Goal: Task Accomplishment & Management: Use online tool/utility

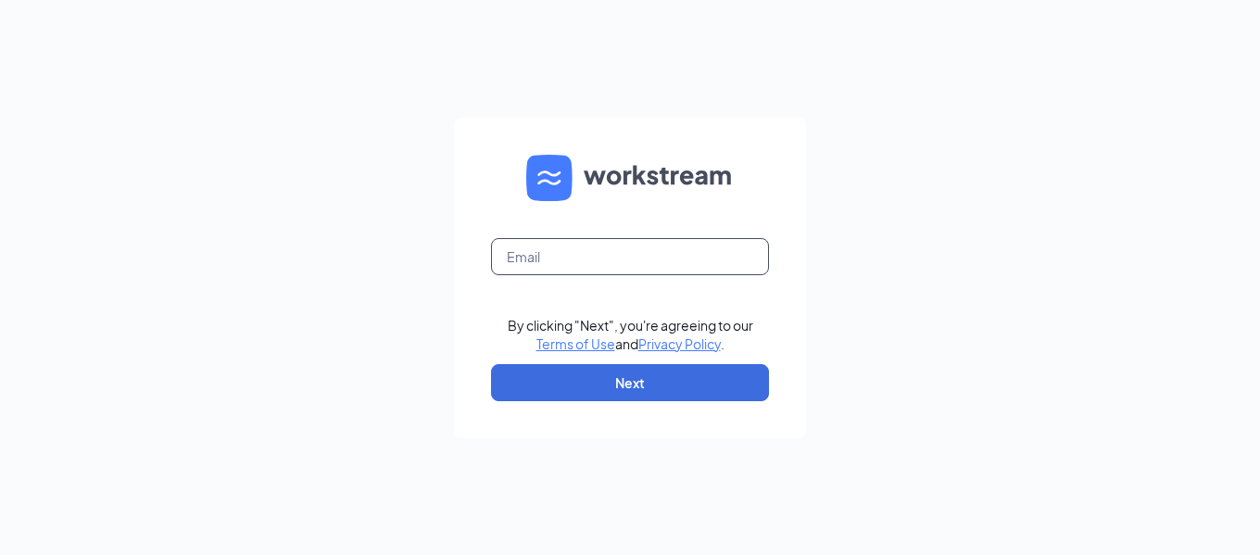
click at [554, 252] on input "text" at bounding box center [630, 256] width 278 height 37
type input "eddienapper@live.com"
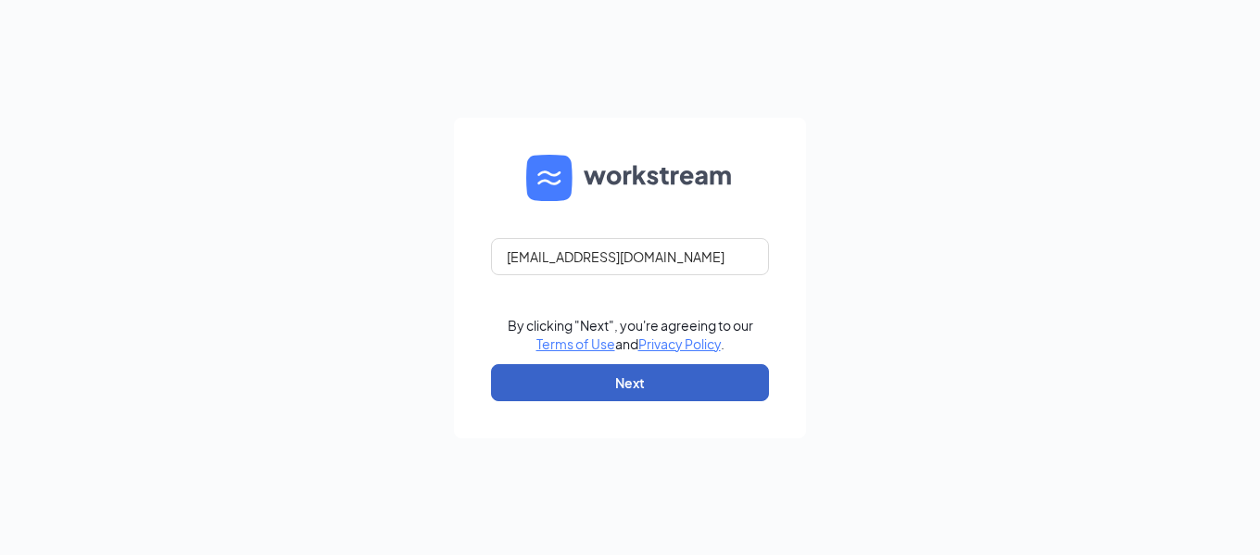
click at [592, 392] on button "Next" at bounding box center [630, 382] width 278 height 37
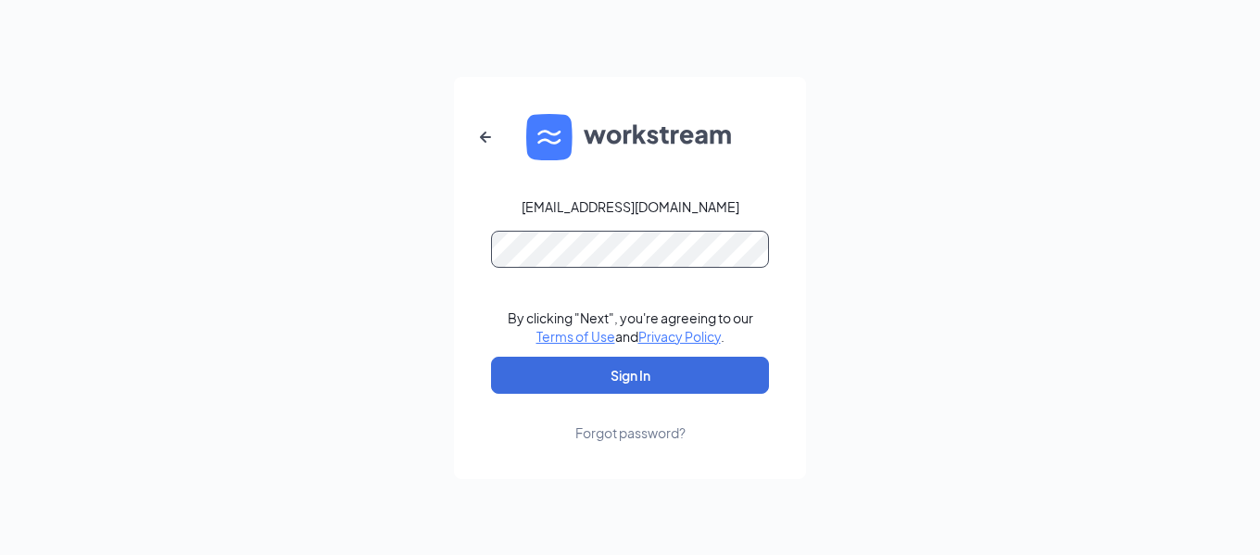
click at [491, 357] on button "Sign In" at bounding box center [630, 375] width 278 height 37
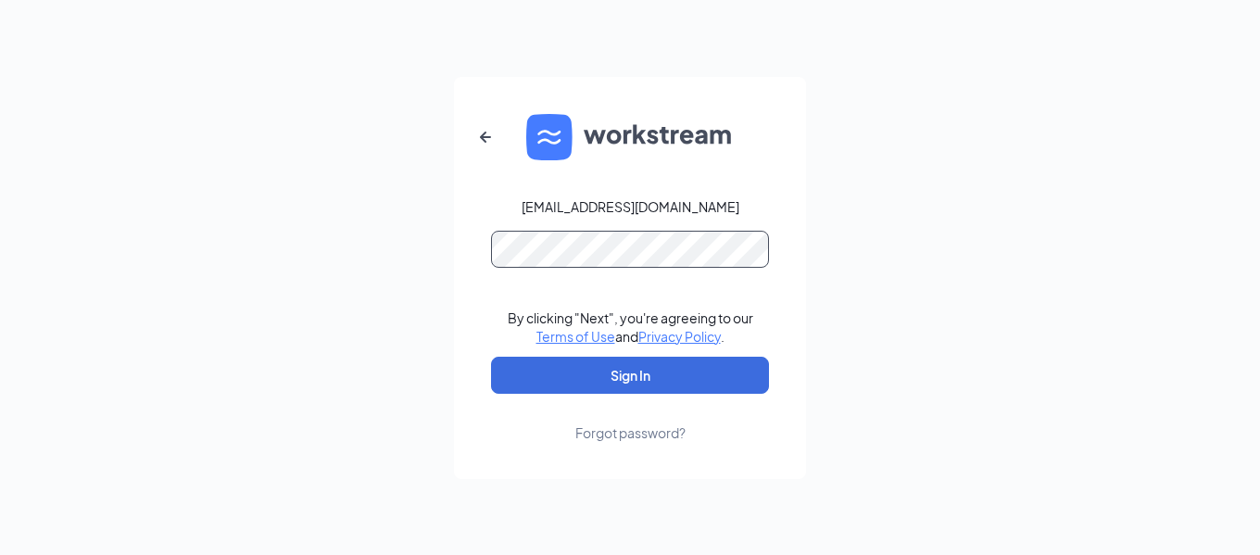
click at [491, 357] on button "Sign In" at bounding box center [630, 375] width 278 height 37
click at [491, 357] on button "submit" at bounding box center [630, 375] width 278 height 37
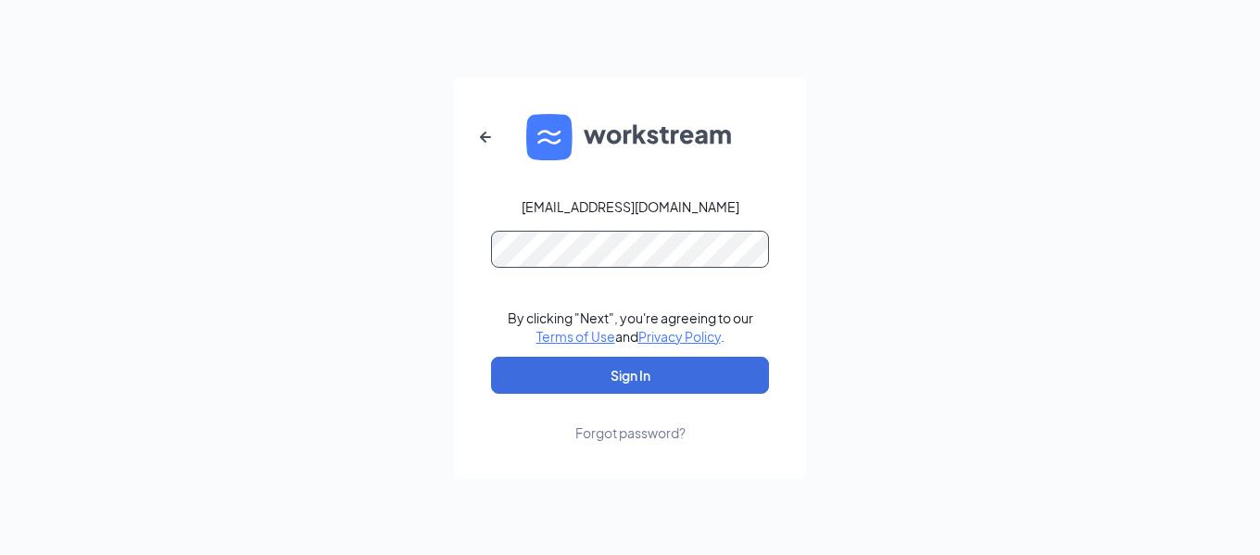
click at [491, 357] on button "Sign In" at bounding box center [630, 375] width 278 height 37
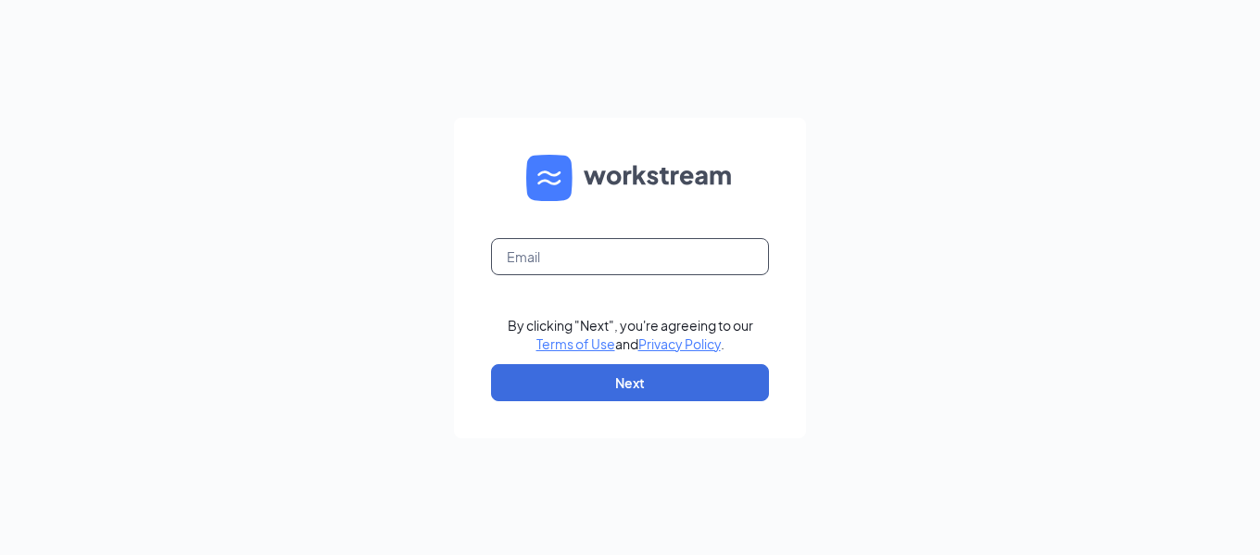
click at [609, 245] on input "text" at bounding box center [630, 256] width 278 height 37
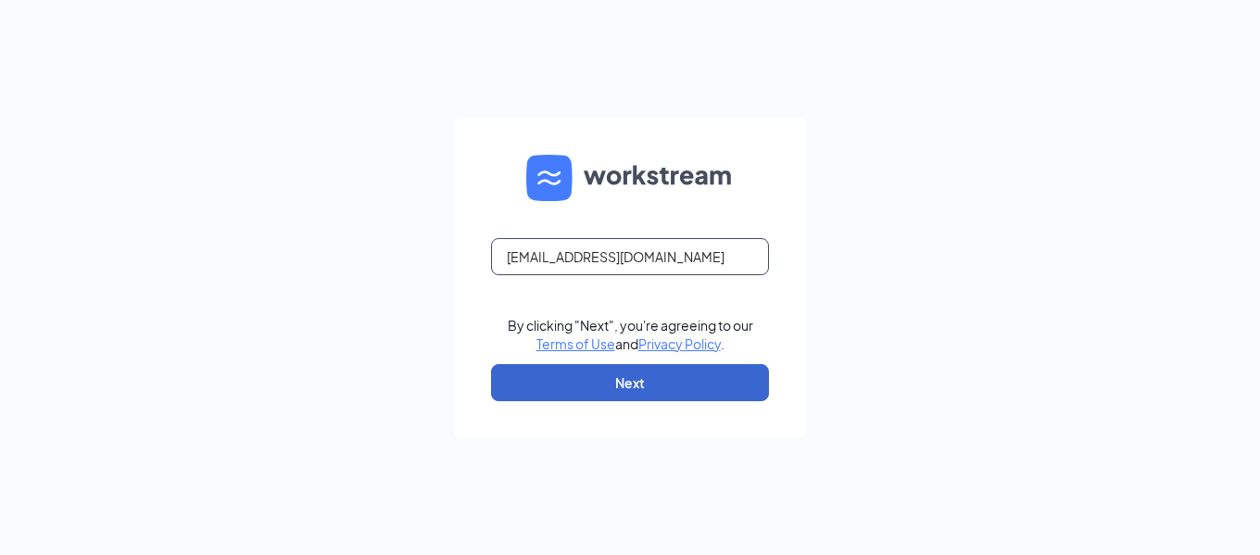
type input "eddienapper@live.com"
click at [643, 394] on button "Next" at bounding box center [630, 382] width 278 height 37
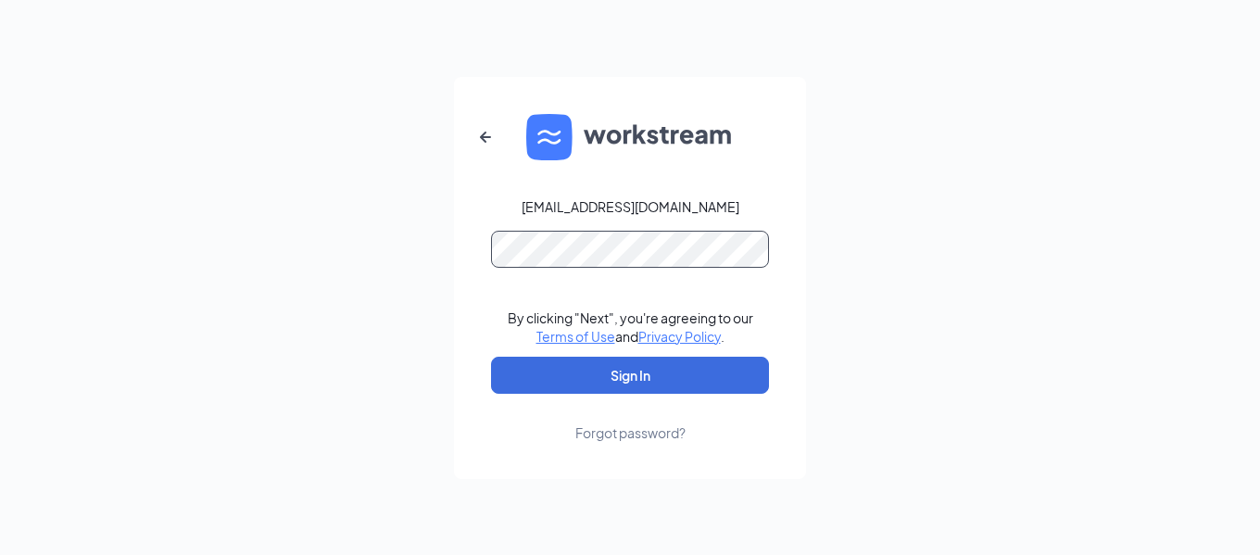
click at [491, 357] on button "Sign In" at bounding box center [630, 375] width 278 height 37
click at [491, 357] on button "submit" at bounding box center [630, 375] width 278 height 37
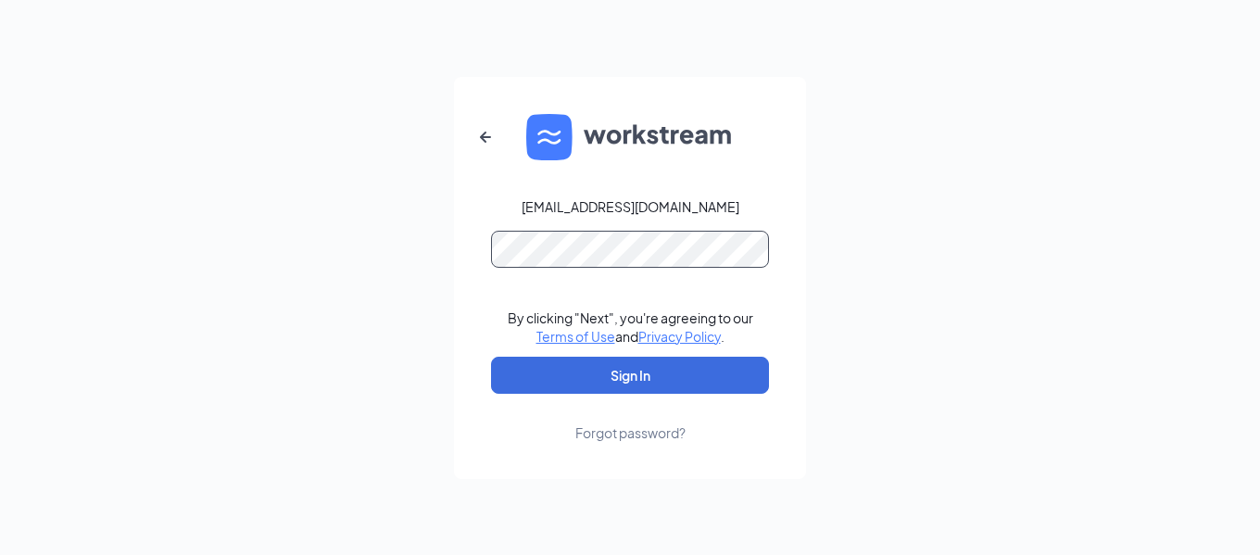
click at [491, 357] on button "Sign In" at bounding box center [630, 375] width 278 height 37
click at [491, 357] on button "submit" at bounding box center [630, 375] width 278 height 37
click at [491, 357] on button "Sign In" at bounding box center [630, 375] width 278 height 37
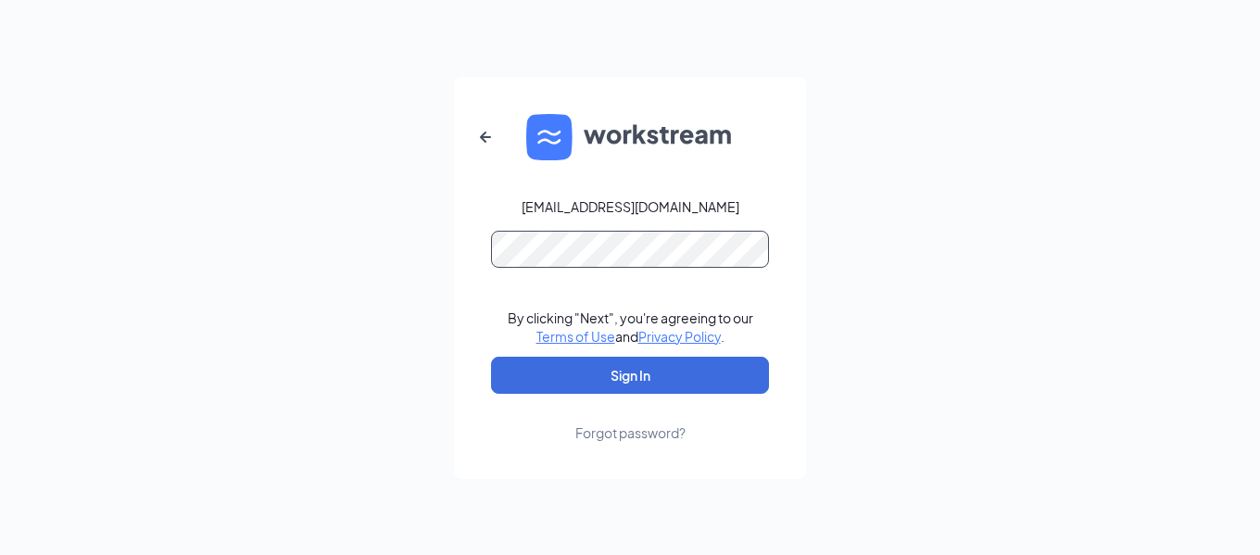
click at [491, 357] on button "Sign In" at bounding box center [630, 375] width 278 height 37
click at [491, 357] on button "submit" at bounding box center [630, 375] width 278 height 37
click at [491, 357] on button "Sign In" at bounding box center [630, 375] width 278 height 37
click at [491, 357] on button "submit" at bounding box center [630, 375] width 278 height 37
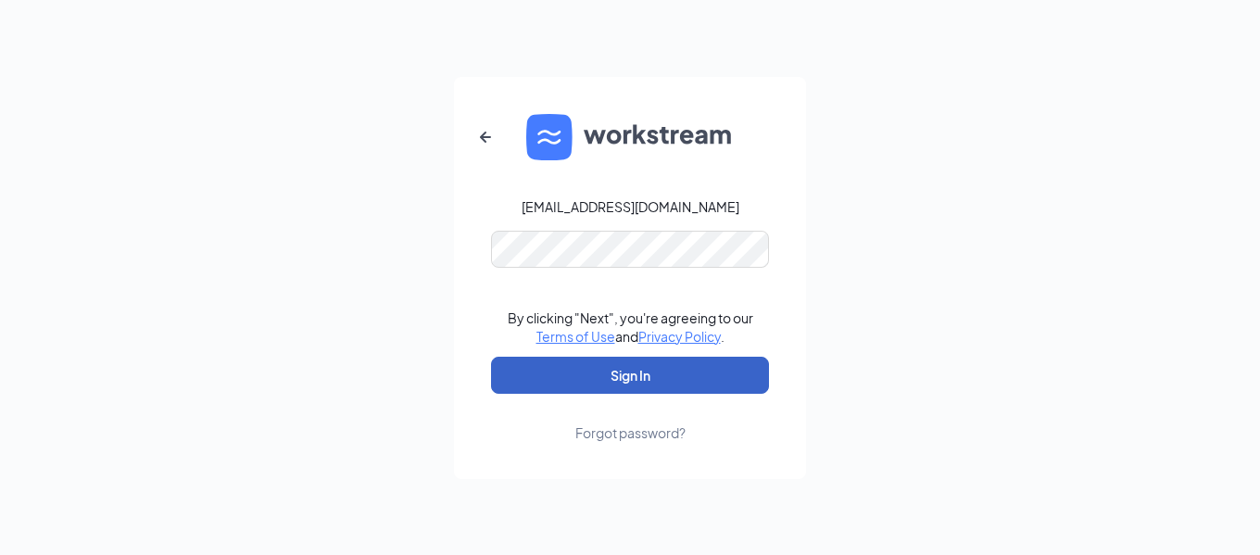
click at [611, 371] on button "Sign In" at bounding box center [630, 375] width 278 height 37
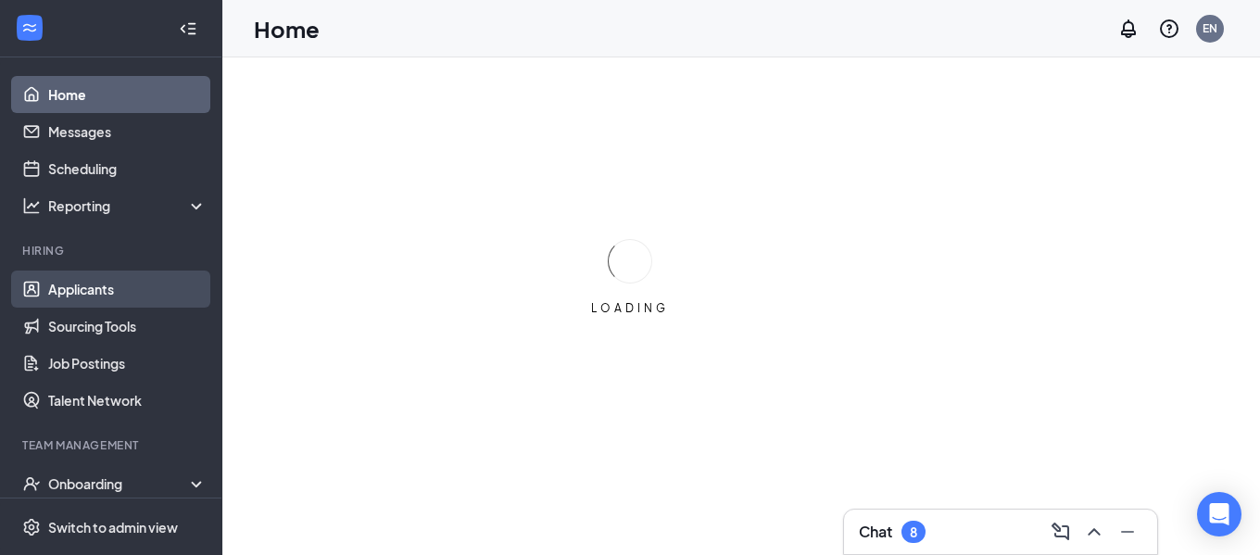
click at [61, 282] on link "Applicants" at bounding box center [127, 288] width 158 height 37
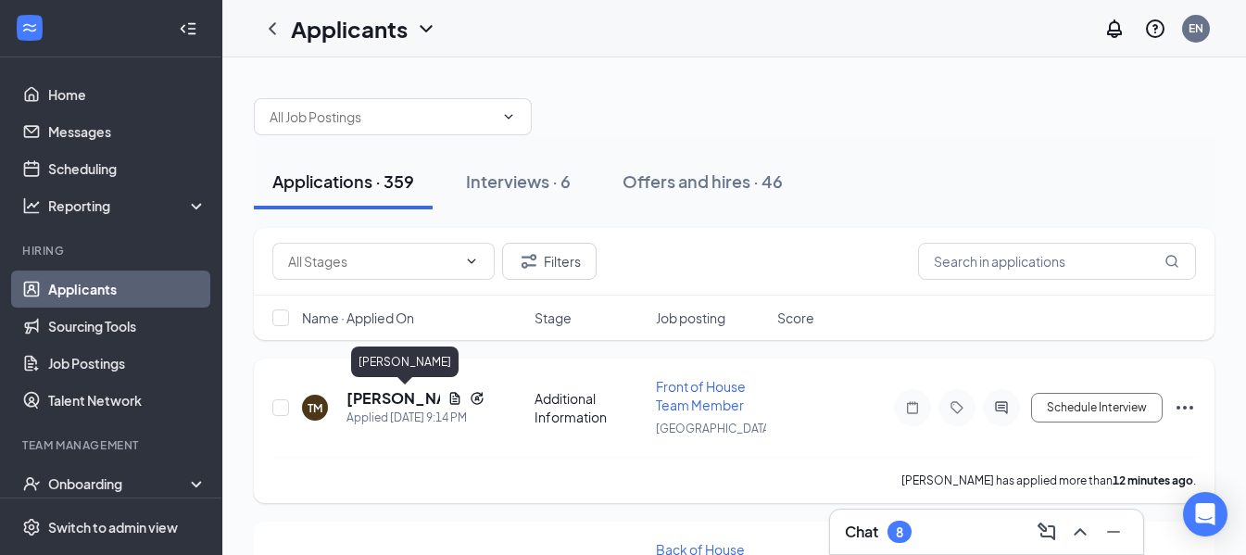
click at [379, 399] on h5 "[PERSON_NAME]" at bounding box center [393, 398] width 94 height 20
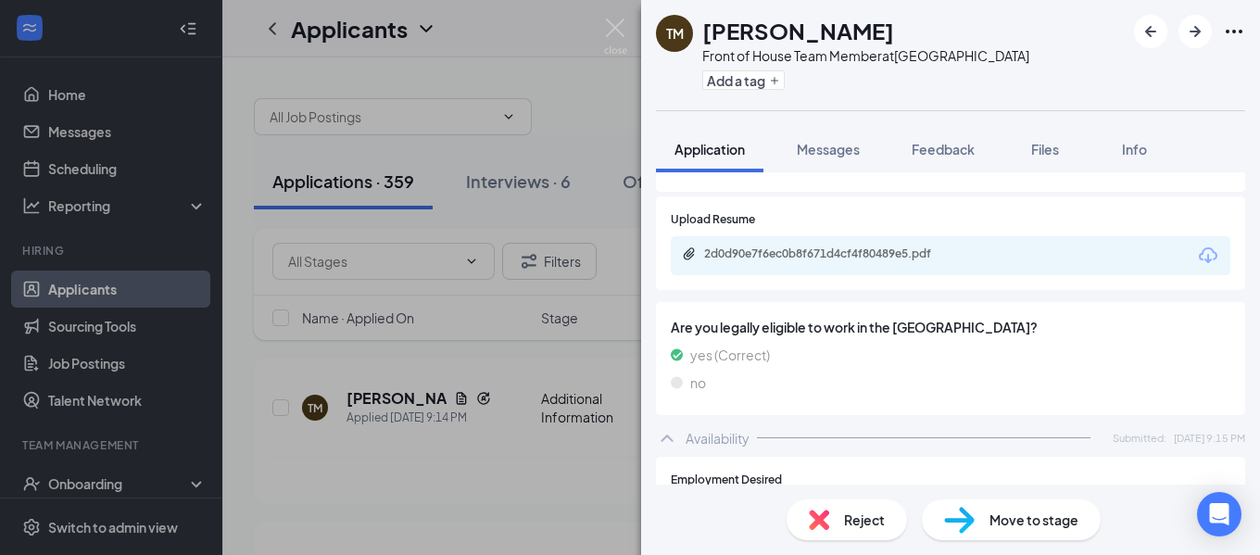
scroll to position [926, 0]
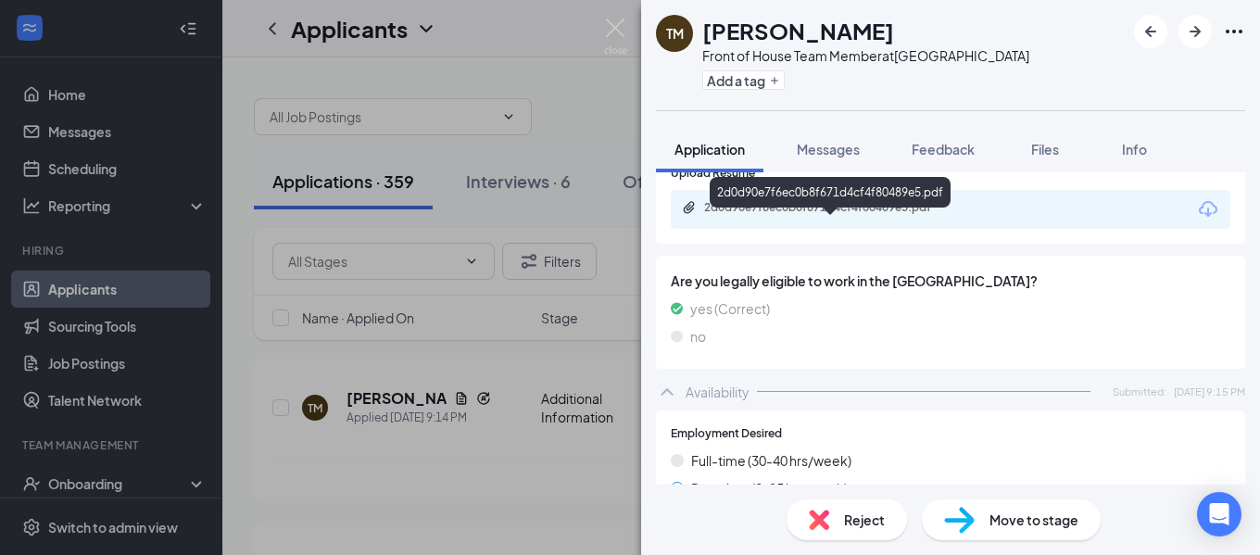
click at [775, 215] on div "2d0d90e7f6ec0b8f671d4cf4f80489e5.pdf" at bounding box center [833, 207] width 259 height 15
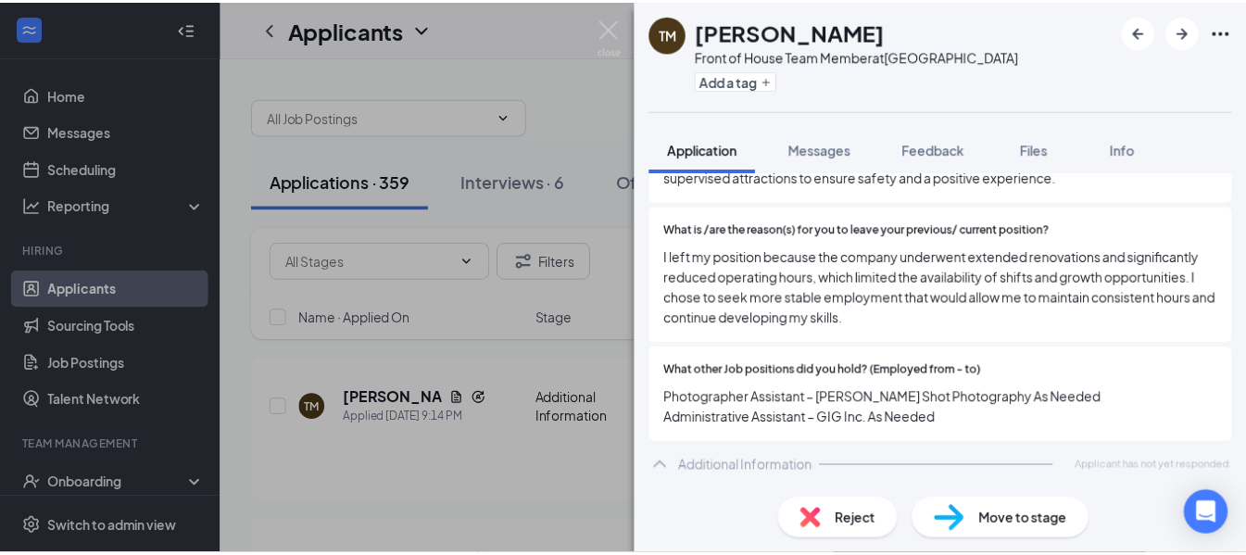
scroll to position [1976, 0]
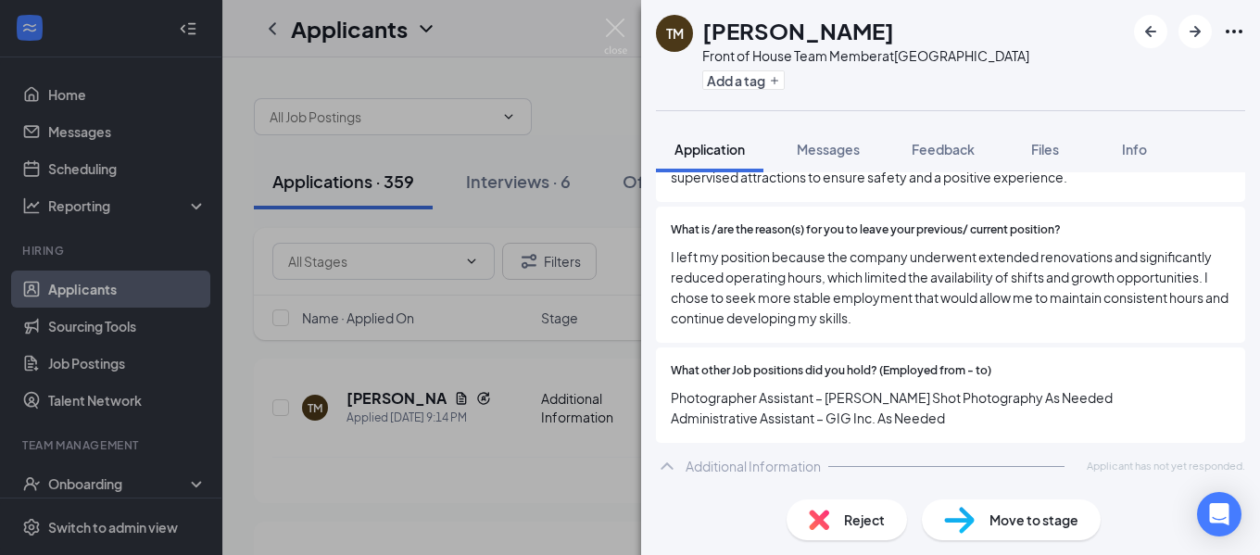
click at [486, 283] on div "TM [PERSON_NAME] Front of House Team Member at [GEOGRAPHIC_DATA] Add a tag Appl…" at bounding box center [630, 277] width 1260 height 555
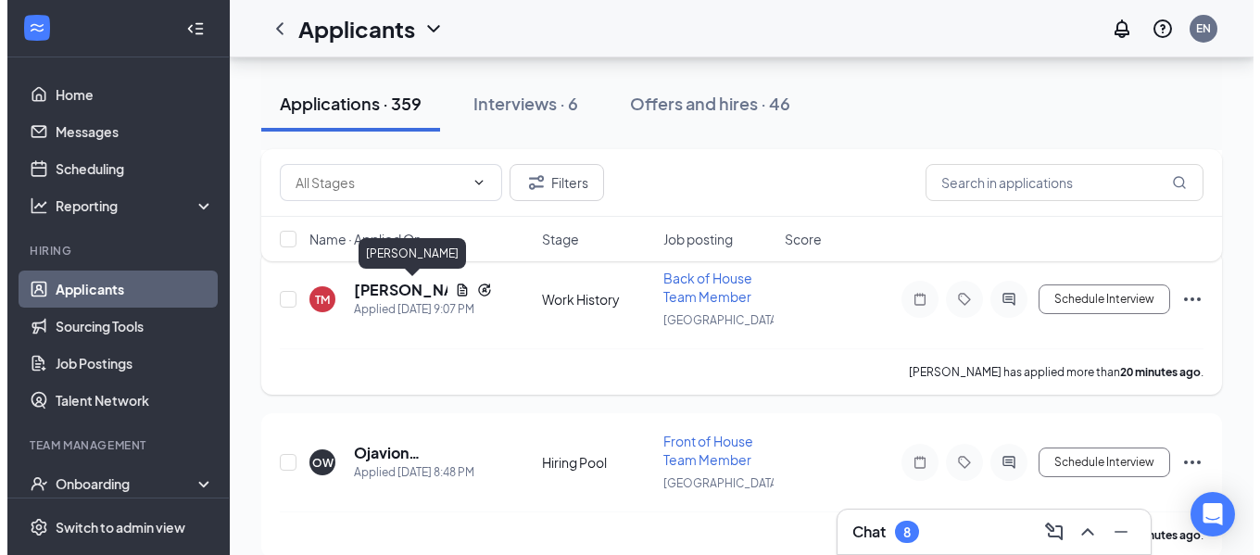
scroll to position [278, 0]
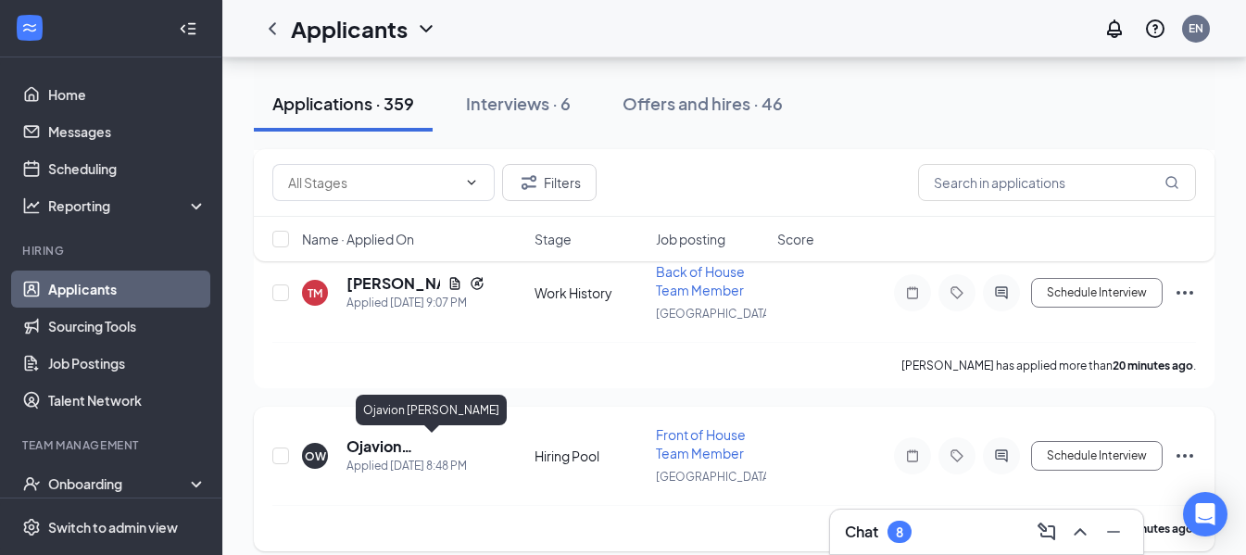
click at [414, 439] on h5 "Ojavion [PERSON_NAME]" at bounding box center [415, 446] width 138 height 20
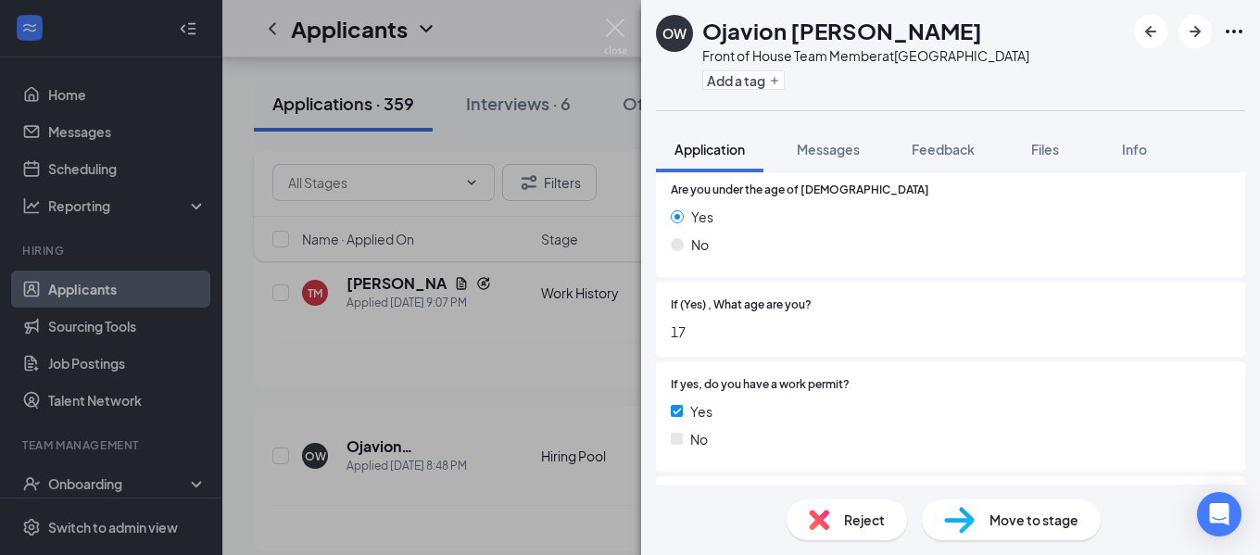
scroll to position [370, 0]
